Goal: Information Seeking & Learning: Learn about a topic

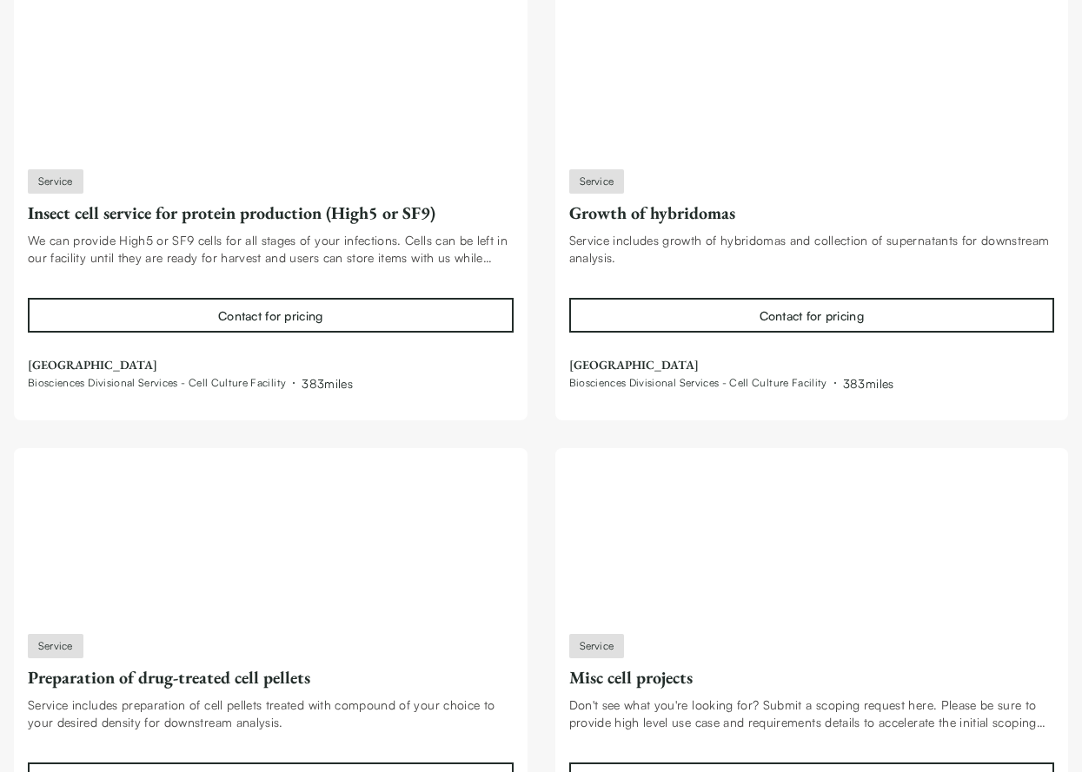
scroll to position [50142, 0]
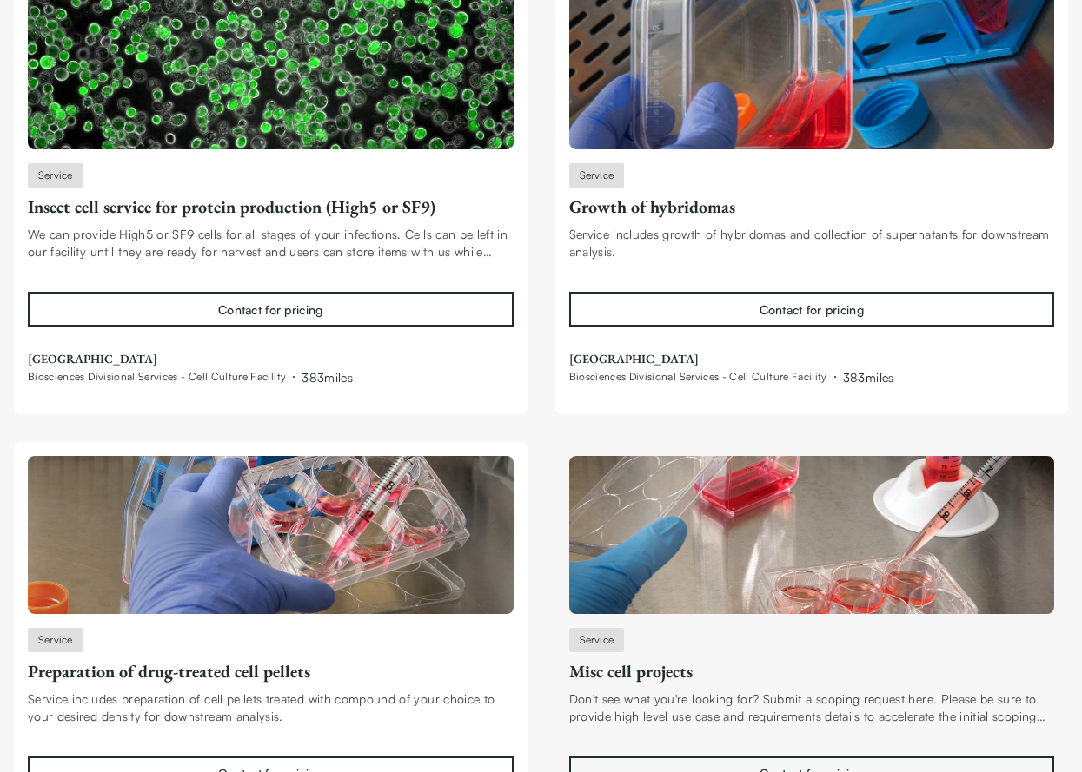
click at [820, 456] on img at bounding box center [812, 535] width 486 height 158
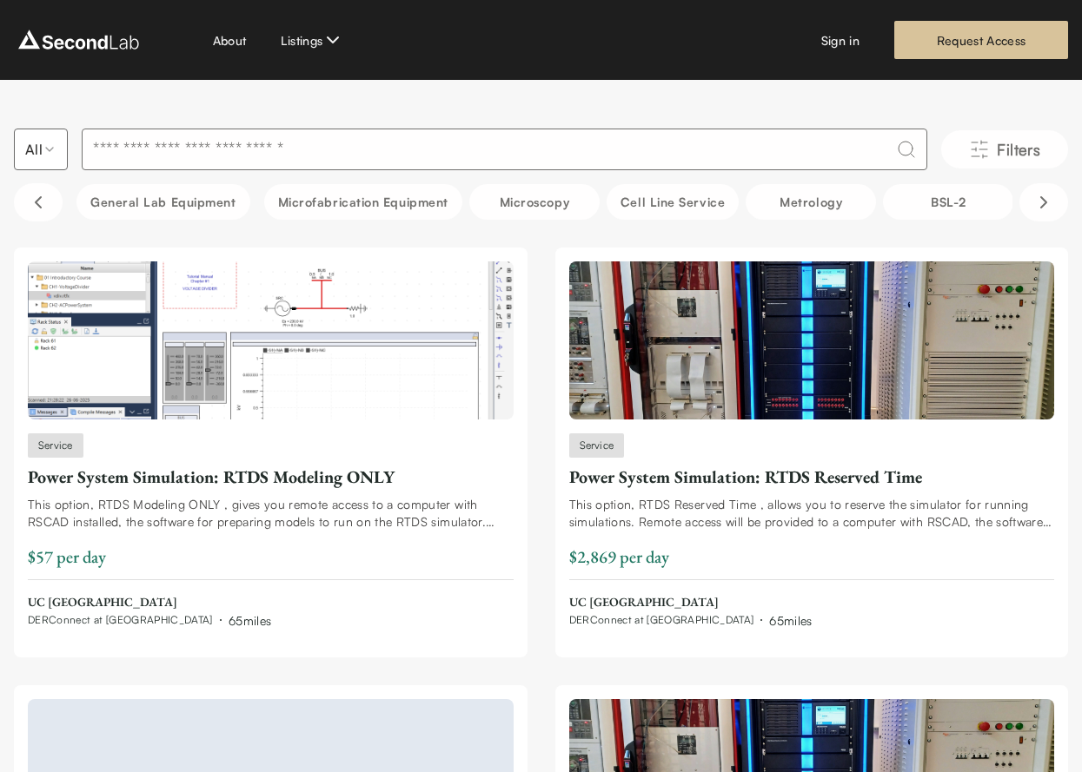
scroll to position [0, 0]
click at [235, 41] on link "About" at bounding box center [230, 40] width 34 height 18
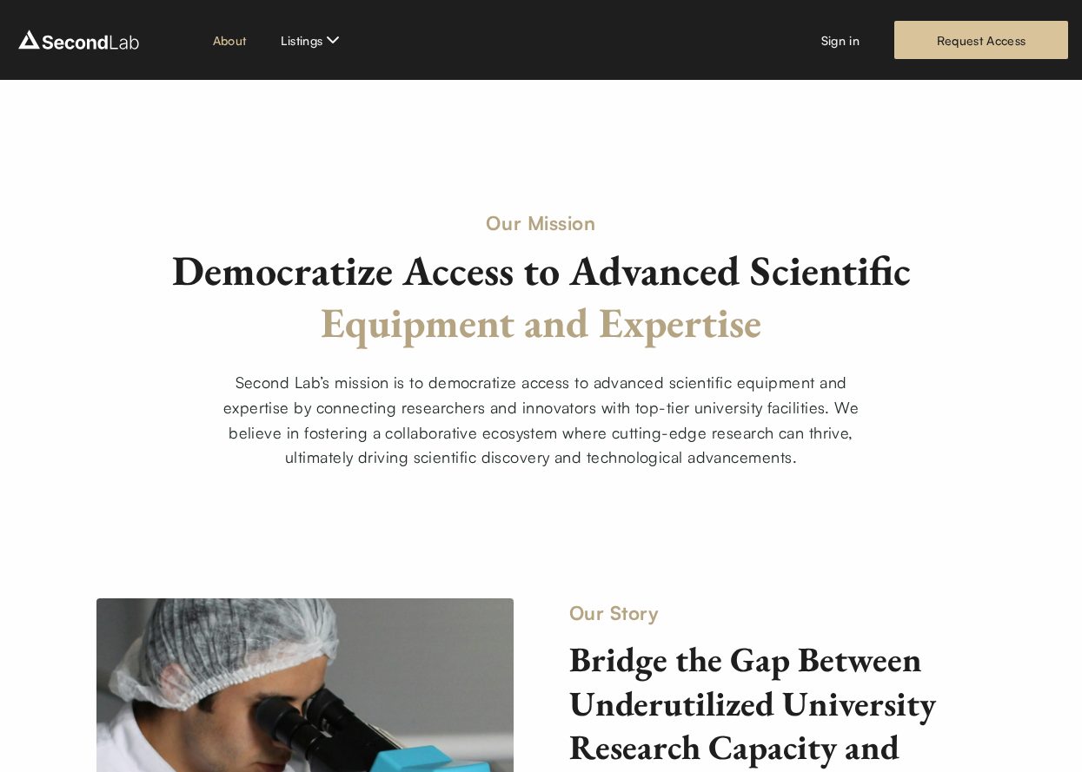
click at [89, 40] on img at bounding box center [78, 40] width 129 height 28
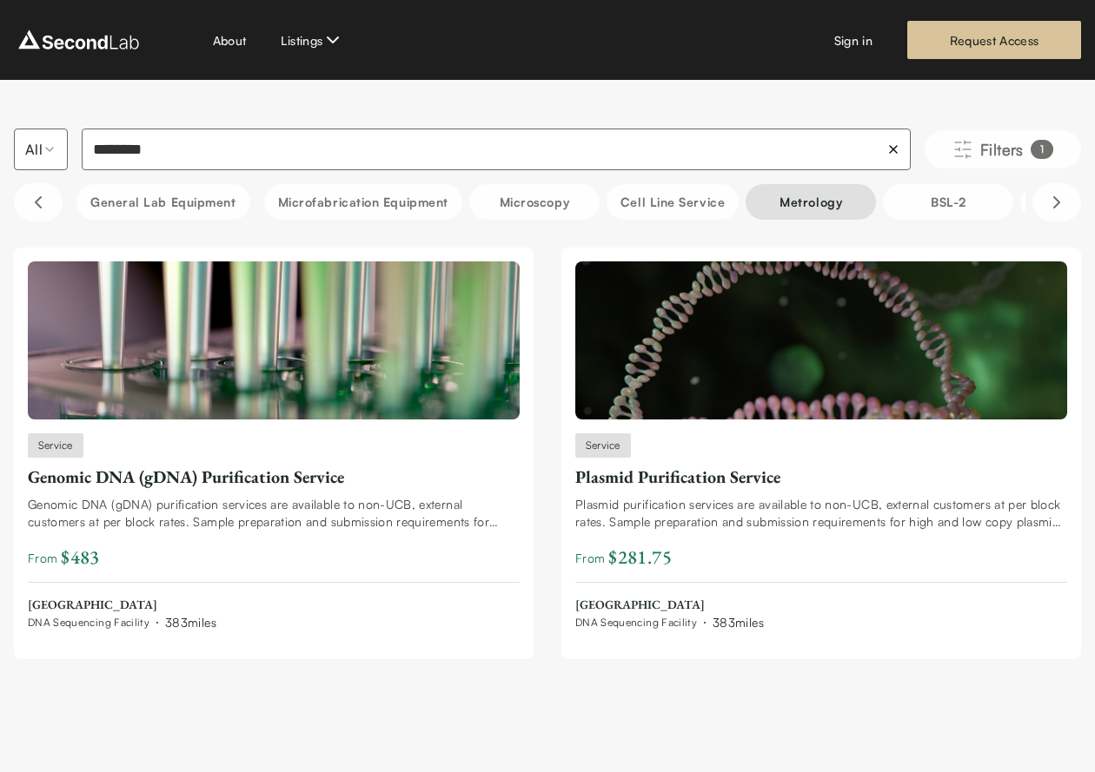
click at [836, 207] on button "Metrology" at bounding box center [810, 202] width 130 height 36
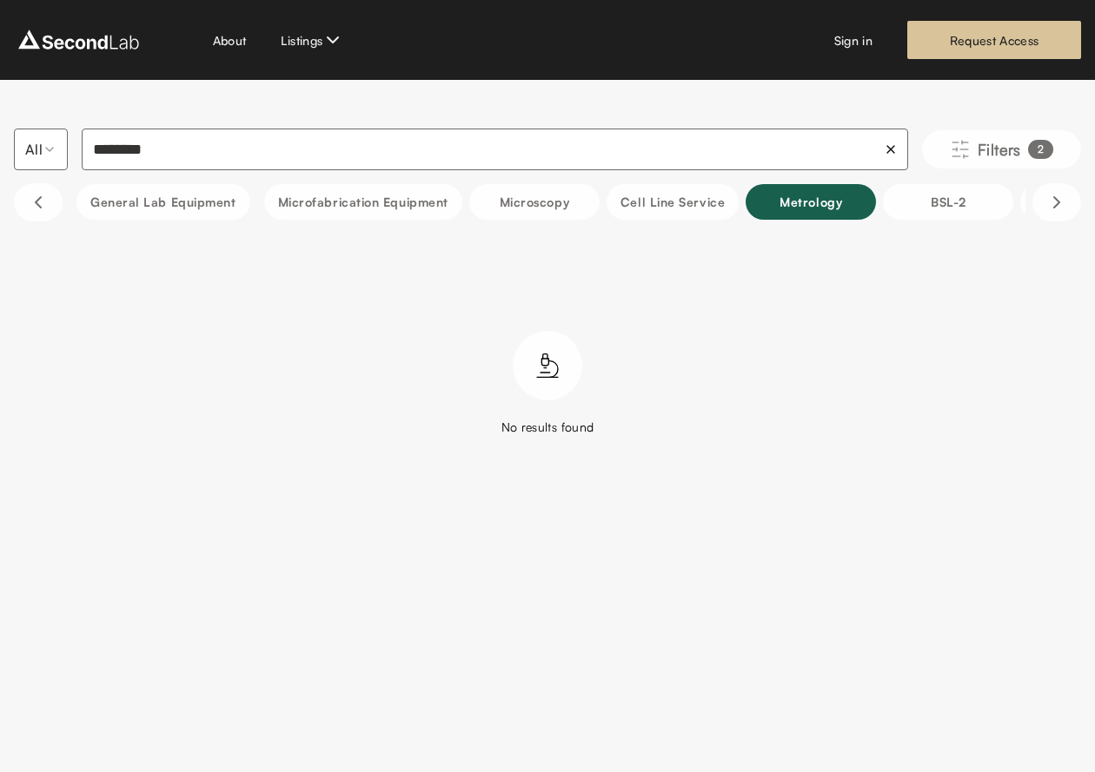
click at [818, 457] on div "All ******** Filters 2 ******** General Lab equipment Microfabrication Equipmen…" at bounding box center [547, 302] width 1095 height 445
click at [890, 392] on div "No results found" at bounding box center [547, 383] width 1067 height 105
click at [904, 444] on div "All ******** Filters 2 ******** General Lab equipment Microfabrication Equipmen…" at bounding box center [547, 302] width 1095 height 445
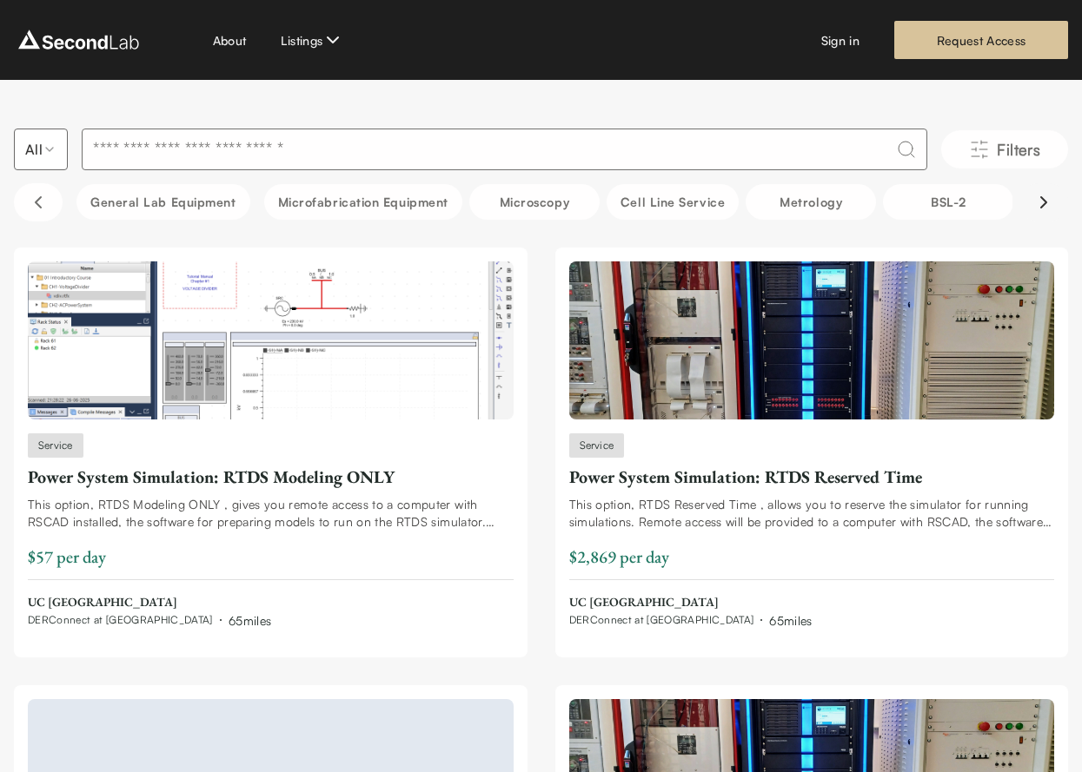
click at [1037, 195] on icon "Scroll right" at bounding box center [1043, 202] width 21 height 21
click at [1041, 200] on icon "Scroll right" at bounding box center [1043, 202] width 21 height 21
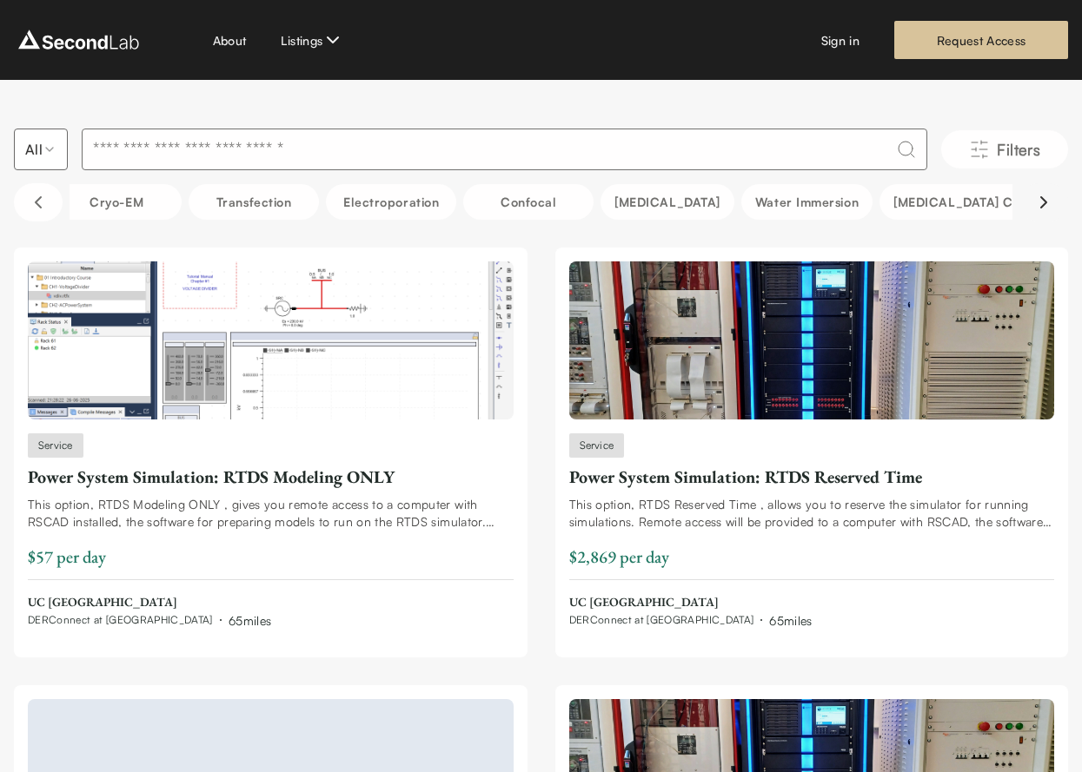
click at [1041, 200] on icon "Scroll right" at bounding box center [1043, 202] width 21 height 21
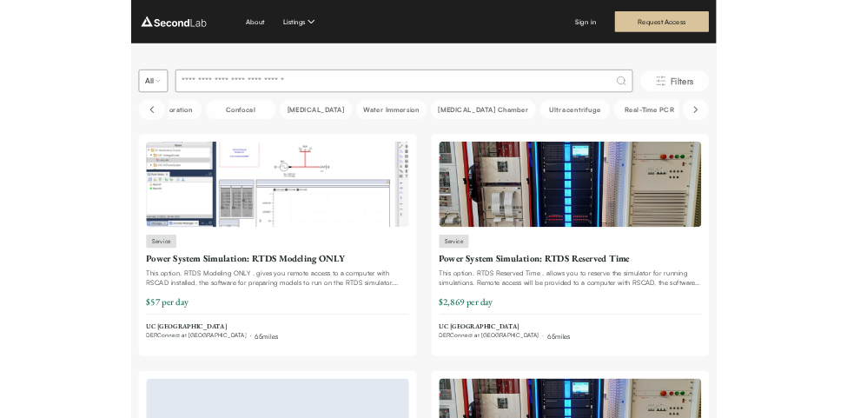
scroll to position [0, 0]
